Goal: Find specific page/section: Locate a particular part of the current website

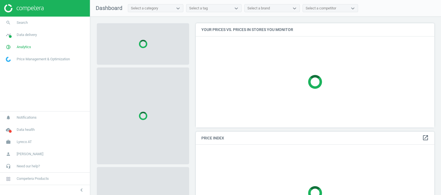
scroll to position [115, 244]
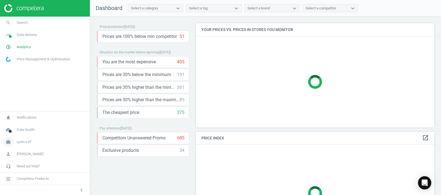
click at [27, 141] on span "Lyreco AT" at bounding box center [24, 142] width 15 height 5
click at [23, 125] on span "Switch campaign" at bounding box center [18, 126] width 25 height 4
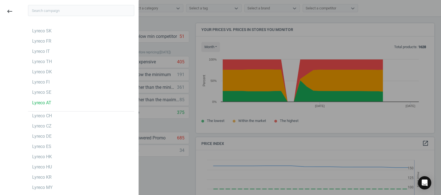
scroll to position [138, 244]
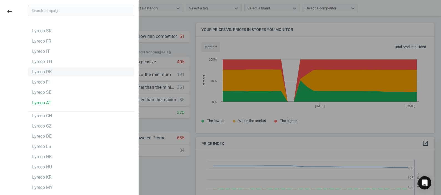
click at [42, 71] on div "Lyreco DK" at bounding box center [42, 72] width 20 height 6
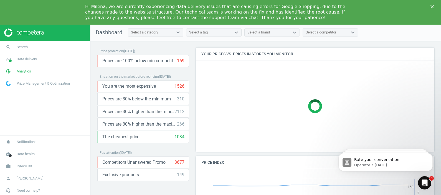
scroll to position [120, 244]
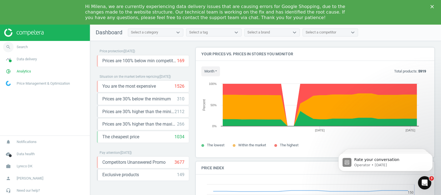
click at [25, 47] on span "Search" at bounding box center [22, 47] width 11 height 5
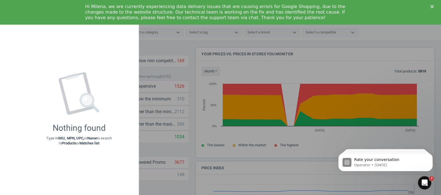
click at [432, 5] on icon "Close" at bounding box center [431, 6] width 3 height 3
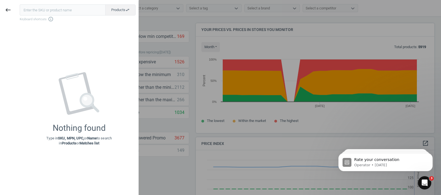
click at [197, 38] on div at bounding box center [220, 97] width 441 height 195
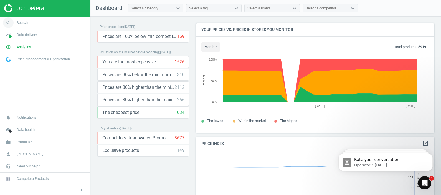
click at [36, 21] on link "search Search" at bounding box center [45, 23] width 90 height 12
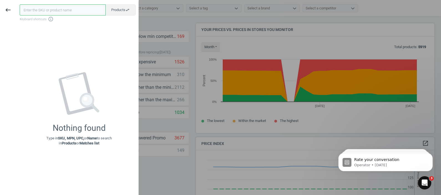
paste input "SAP Code: 7150356"
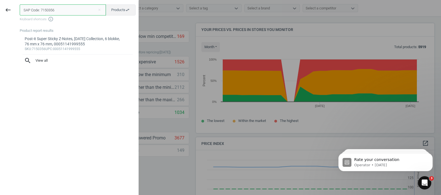
click at [41, 11] on input "SAP Code: 7150356" at bounding box center [63, 9] width 86 height 11
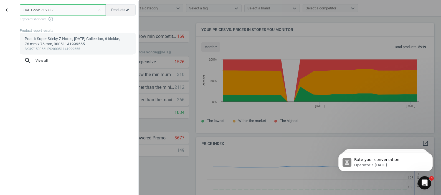
type input "SAP Code: 7150356"
click at [46, 37] on div "Post-it Super Sticky Z-Notes, Carnival Collection, 6 blokke, 76 mm x 76 mm, 000…" at bounding box center [78, 41] width 106 height 11
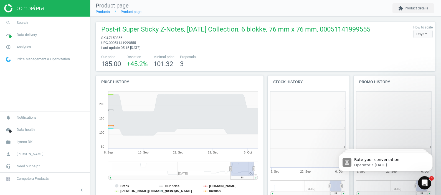
scroll to position [122, 91]
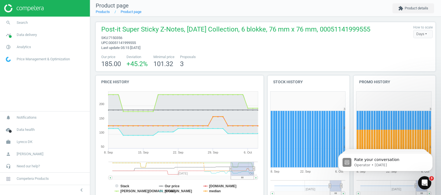
click at [0, 98] on html "Group 2 Created with Sketch. ic/cloud_download/grey600 Created with Sketch. gra…" at bounding box center [220, 97] width 441 height 195
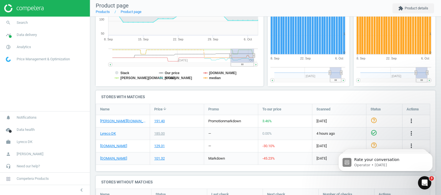
scroll to position [179, 0]
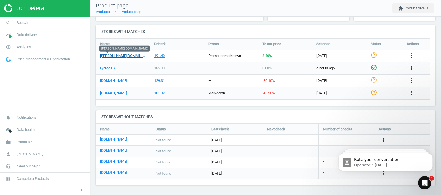
click at [108, 55] on link "lomax.dk" at bounding box center [122, 55] width 45 height 5
